Goal: Task Accomplishment & Management: Manage account settings

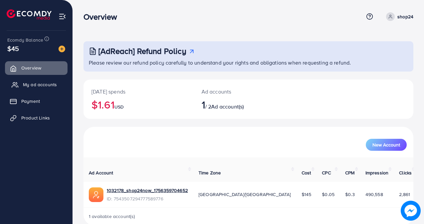
click at [45, 82] on span "My ad accounts" at bounding box center [40, 84] width 34 height 7
